Goal: Task Accomplishment & Management: Manage account settings

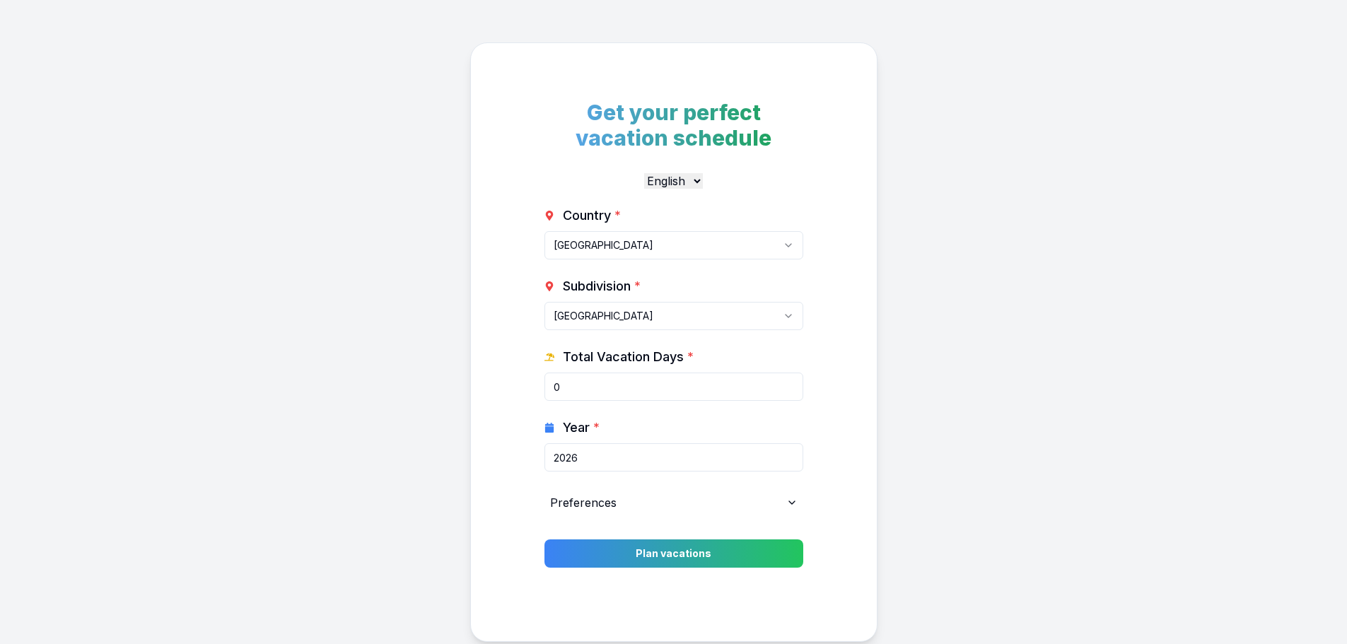
select select "CA"
click at [603, 504] on span "Preferences" at bounding box center [583, 502] width 66 height 17
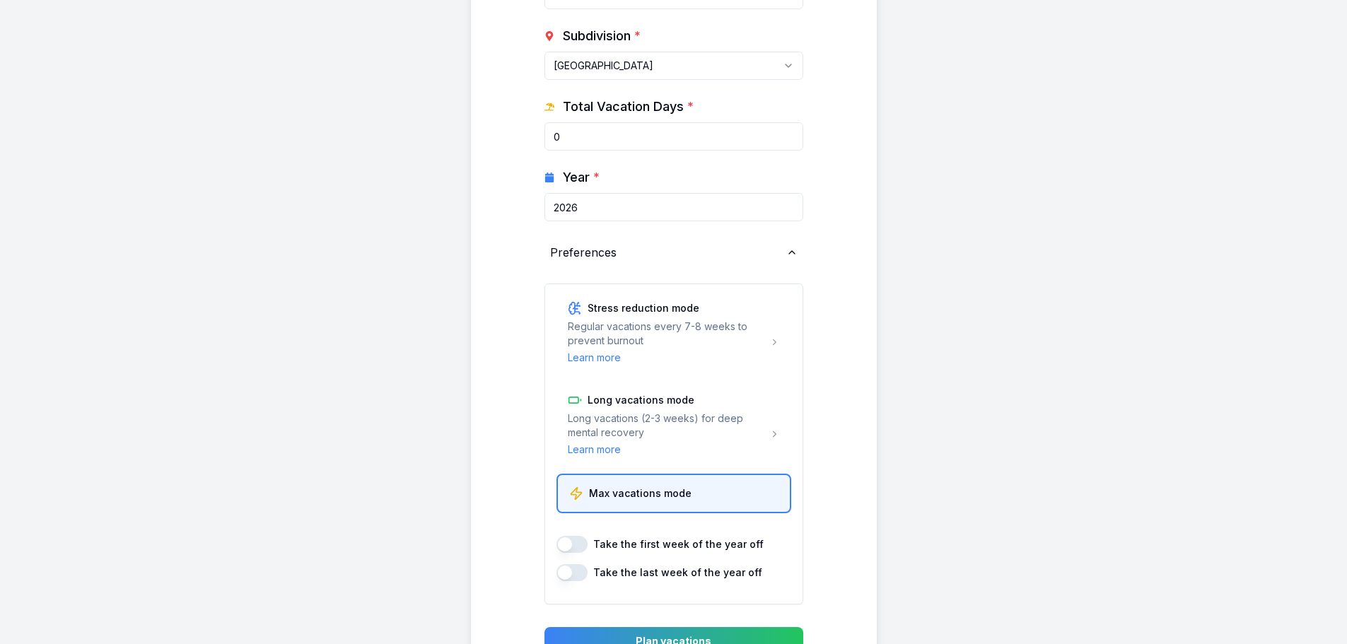
scroll to position [283, 0]
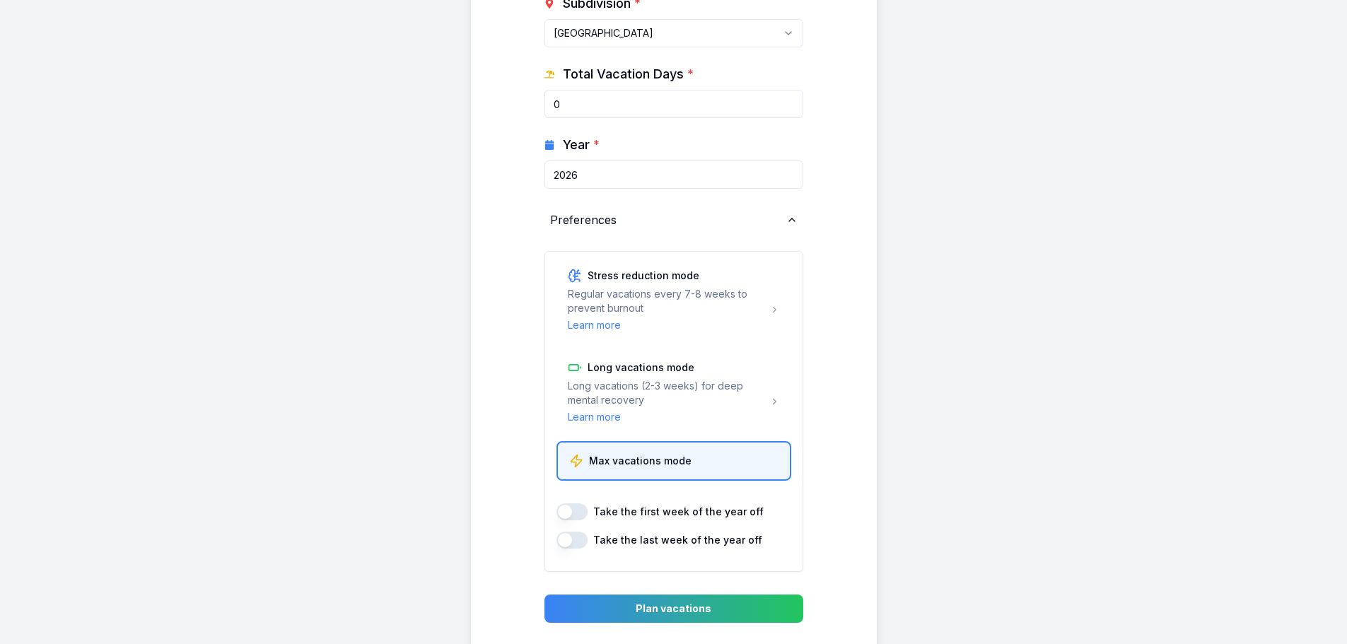
click at [578, 535] on button "Take the last week of the year off" at bounding box center [572, 540] width 31 height 17
checkbox input "true"
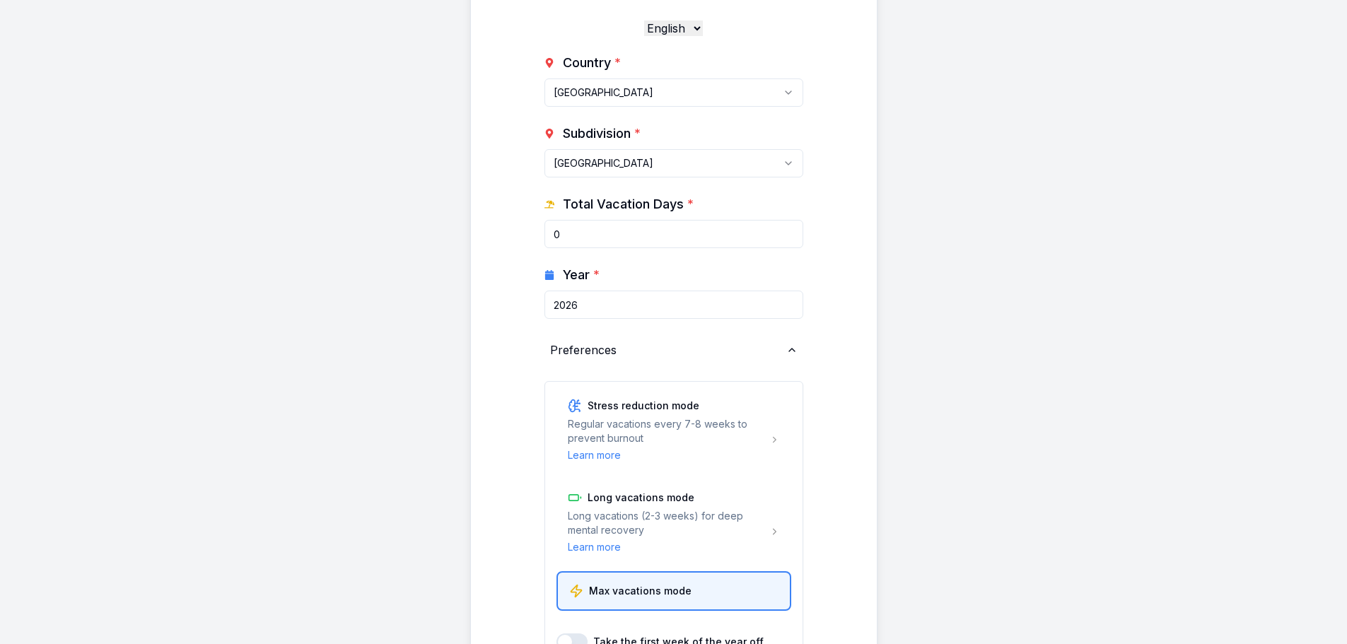
scroll to position [133, 0]
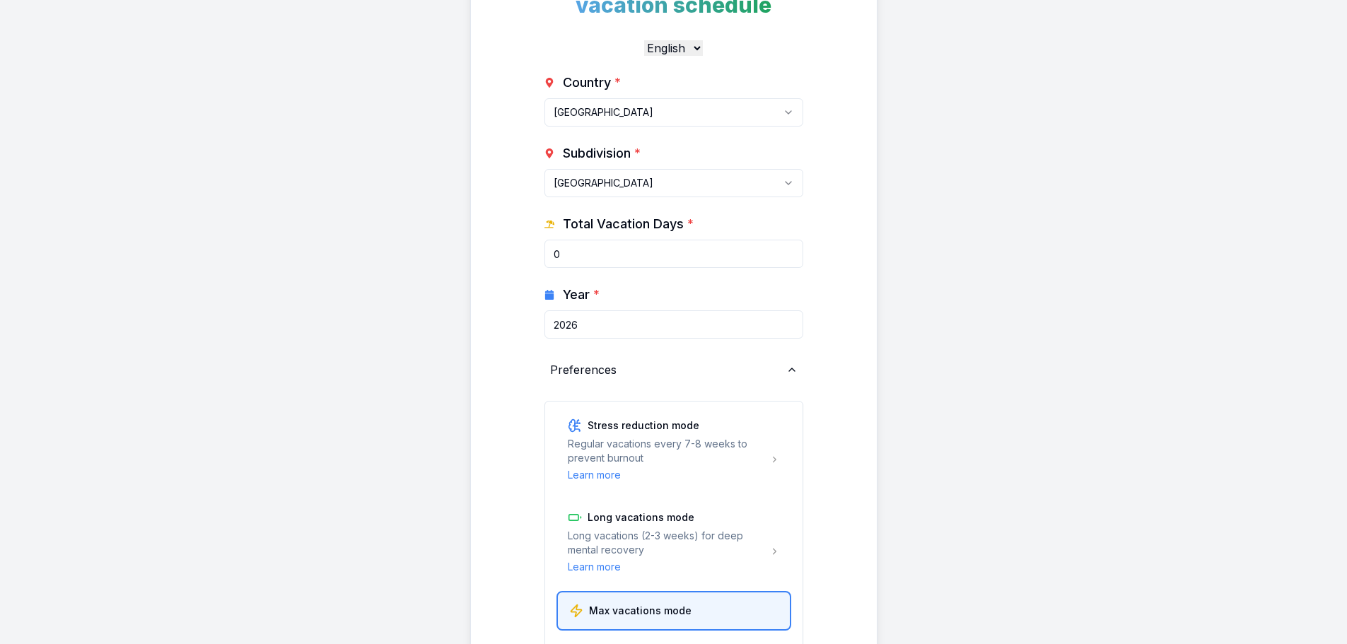
click at [676, 324] on input "2026" at bounding box center [674, 324] width 259 height 28
click at [791, 320] on input "2027" at bounding box center [674, 324] width 259 height 28
click at [789, 329] on input "2026" at bounding box center [674, 324] width 259 height 28
type input "2025"
click at [789, 329] on input "2025" at bounding box center [674, 324] width 259 height 28
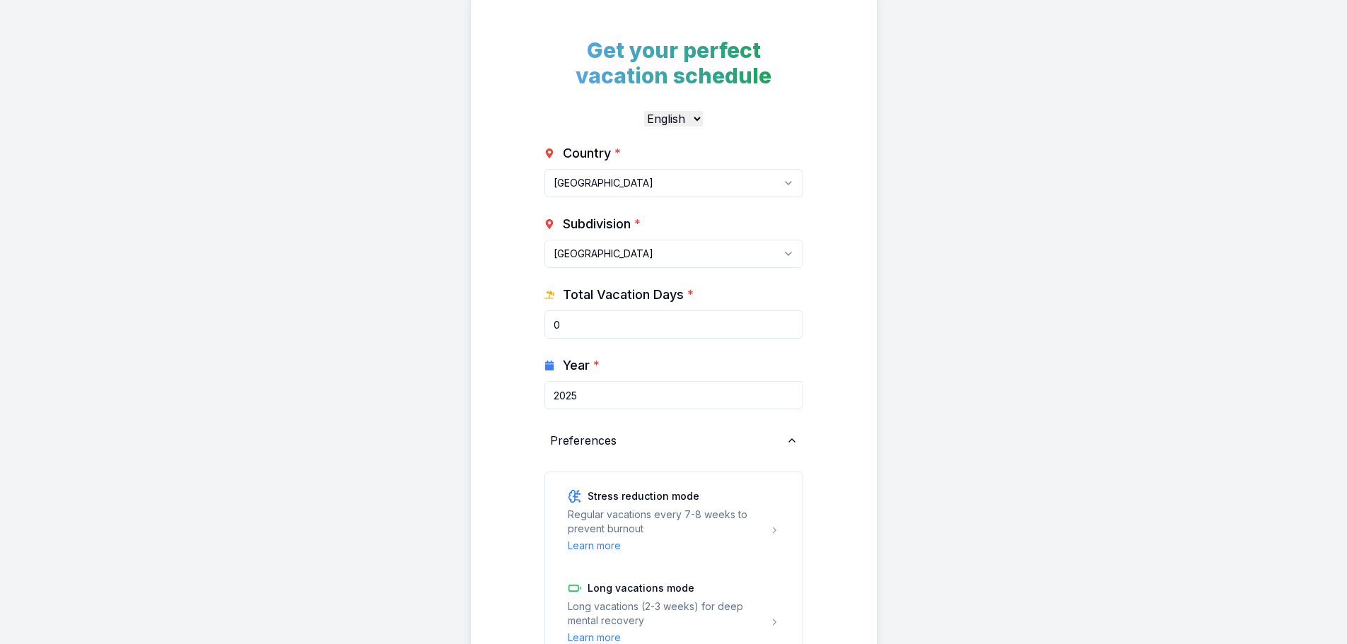
scroll to position [0, 0]
